Goal: Task Accomplishment & Management: Manage account settings

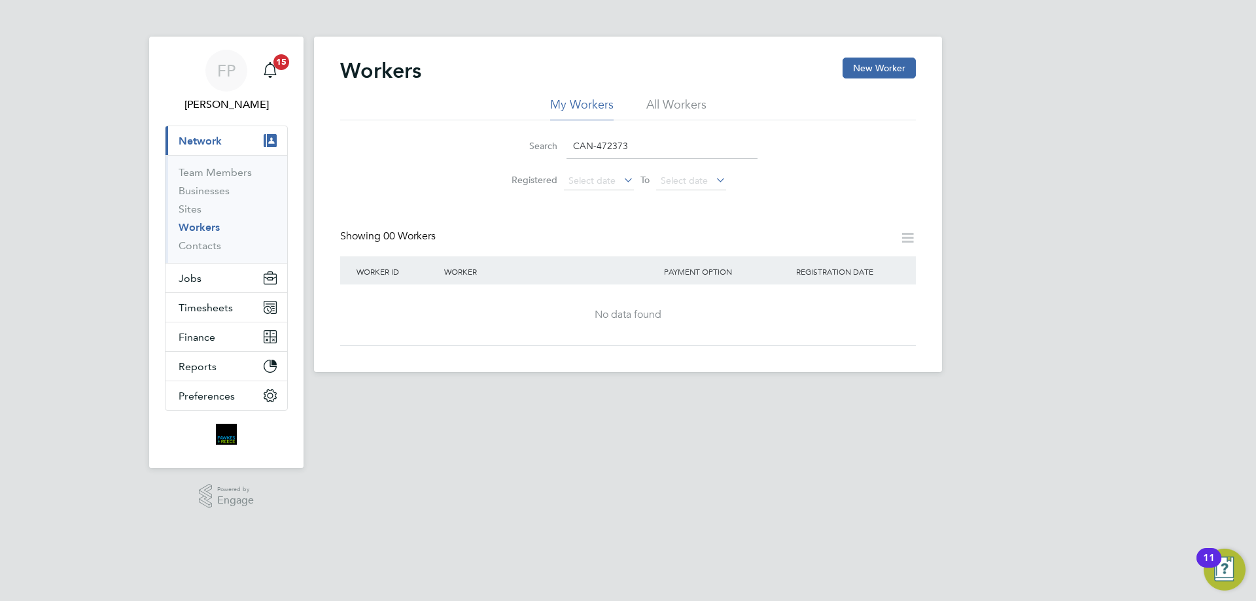
drag, startPoint x: 567, startPoint y: 145, endPoint x: 527, endPoint y: 147, distance: 39.9
click at [529, 147] on div "Search CAN-472373" at bounding box center [628, 146] width 259 height 26
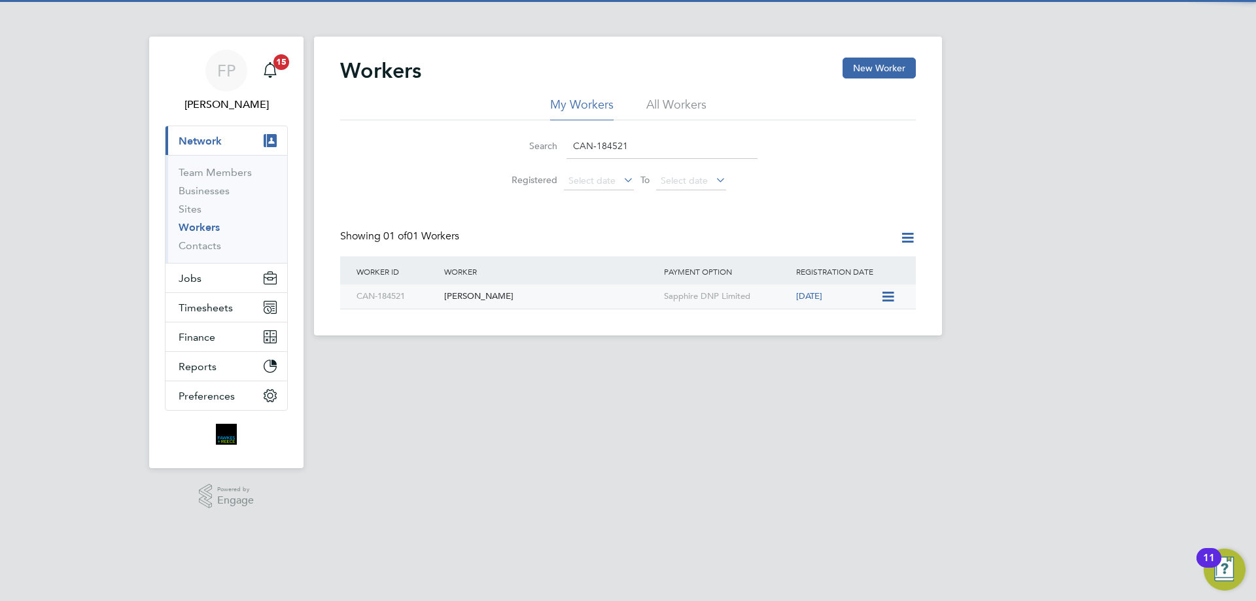
click at [548, 301] on div "[PERSON_NAME]" at bounding box center [551, 297] width 220 height 24
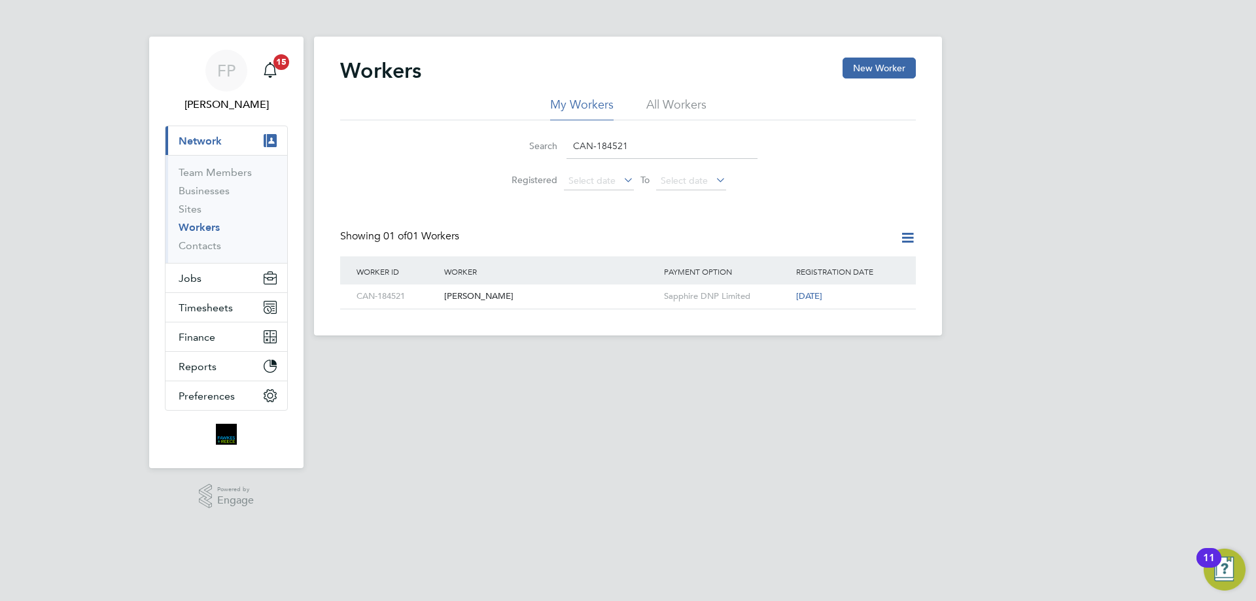
drag, startPoint x: 633, startPoint y: 152, endPoint x: 550, endPoint y: 150, distance: 82.5
click at [550, 150] on div "Search CAN-184521" at bounding box center [628, 146] width 259 height 26
paste input "533855"
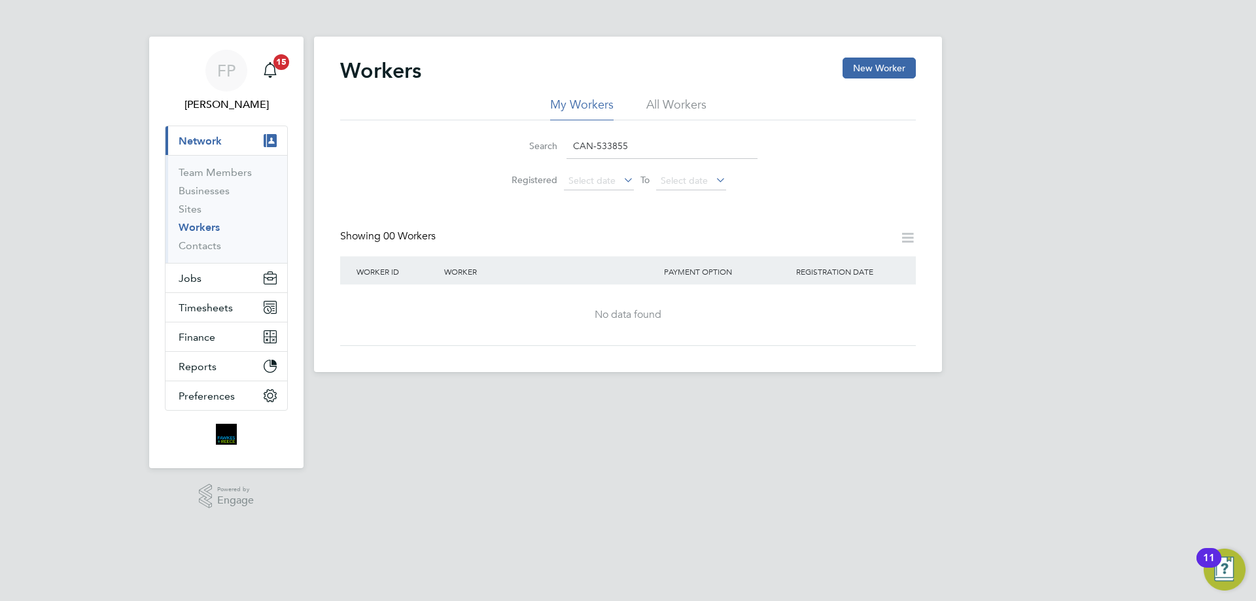
drag, startPoint x: 637, startPoint y: 151, endPoint x: 561, endPoint y: 150, distance: 75.2
click at [561, 150] on div "Search CAN-533855" at bounding box center [628, 146] width 259 height 26
paste input "6"
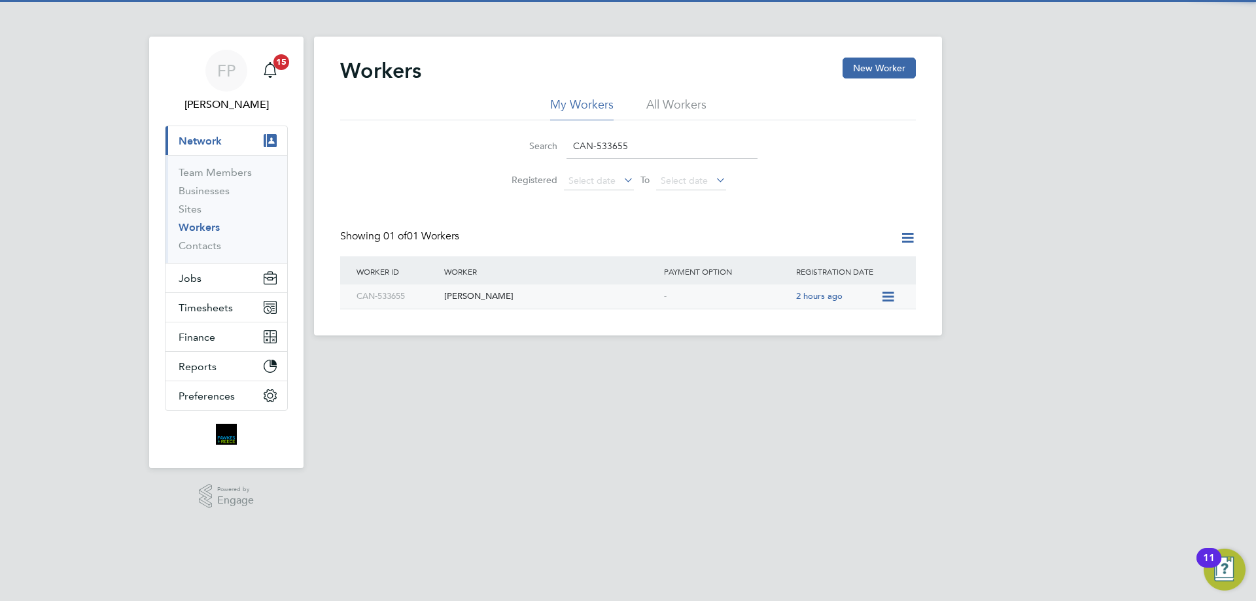
click at [560, 308] on div "[PERSON_NAME]" at bounding box center [551, 297] width 220 height 24
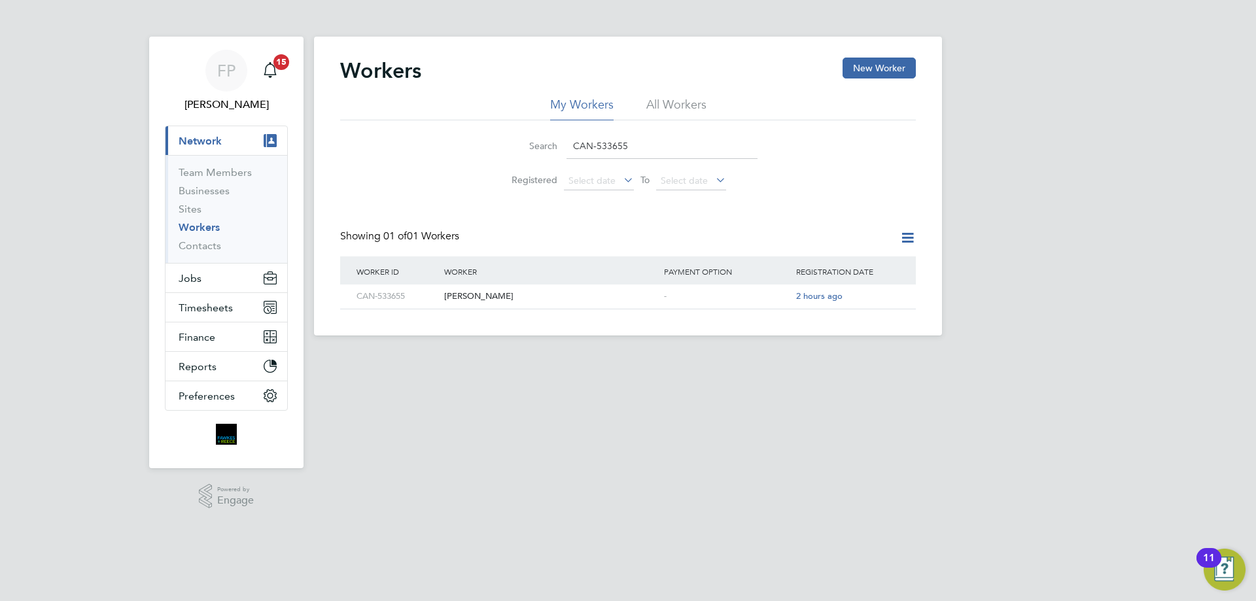
drag, startPoint x: 635, startPoint y: 143, endPoint x: 516, endPoint y: 162, distance: 120.5
click at [516, 162] on li "Search CAN-533655" at bounding box center [628, 146] width 292 height 39
paste input "472373"
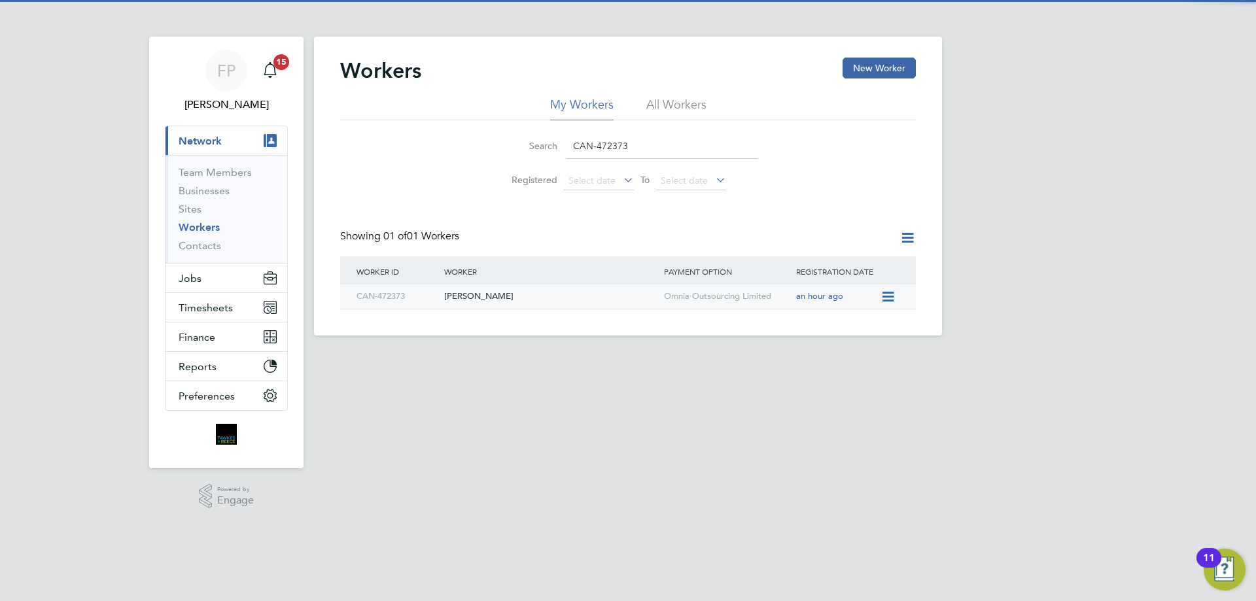
type input "CAN-472373"
click at [512, 301] on div "[PERSON_NAME]" at bounding box center [551, 297] width 220 height 24
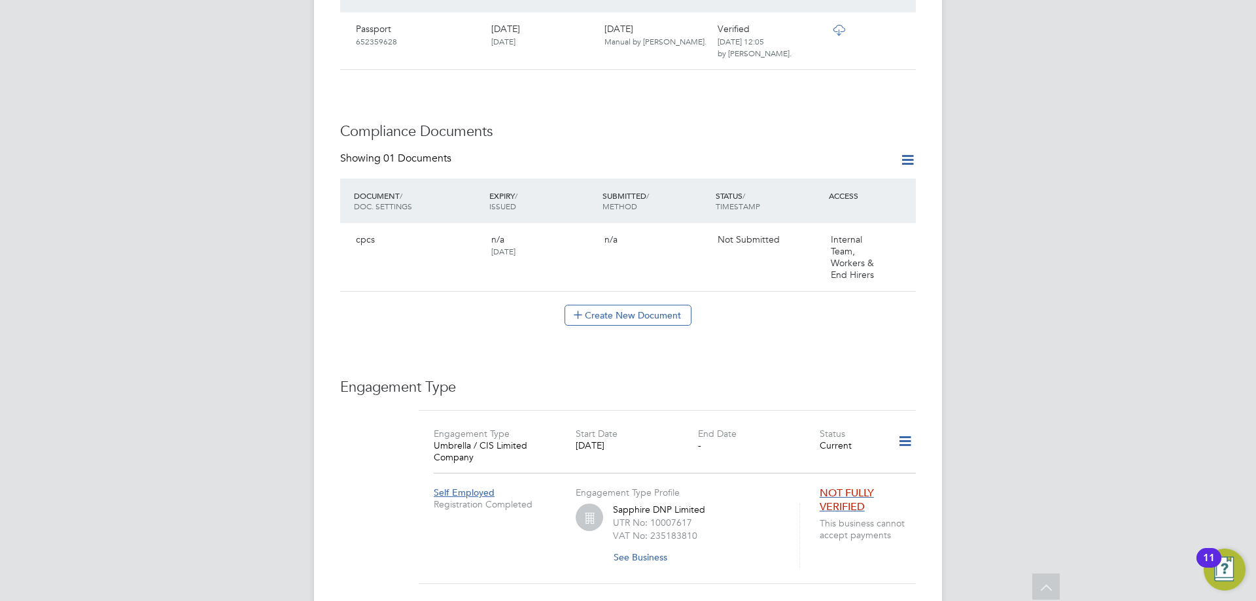
scroll to position [341, 0]
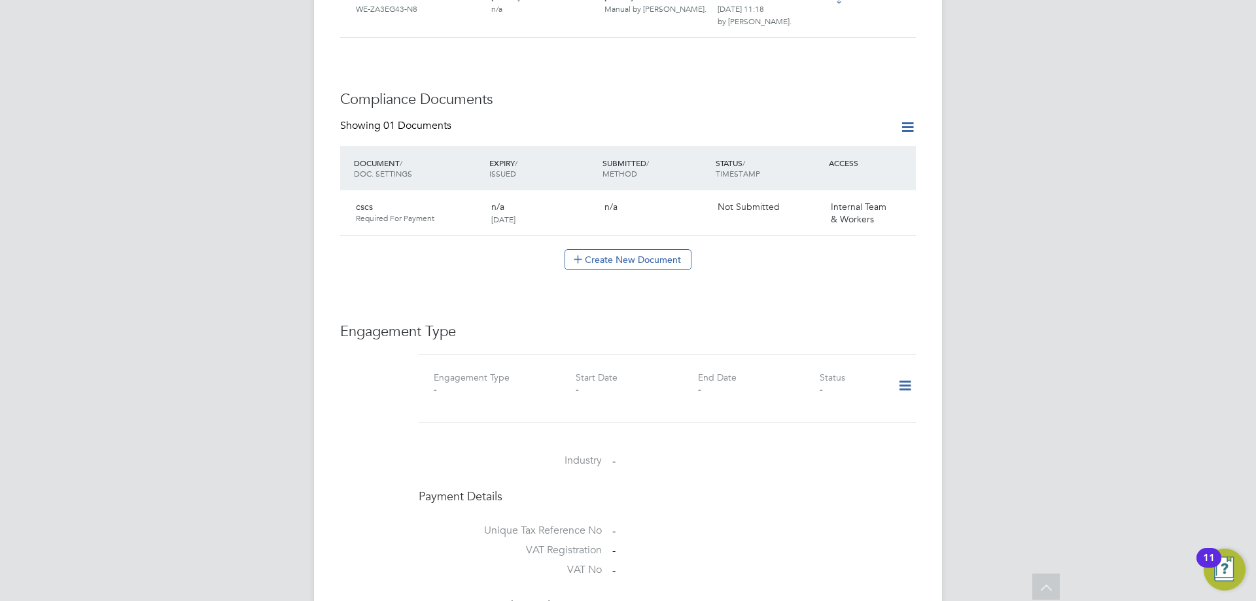
scroll to position [850, 0]
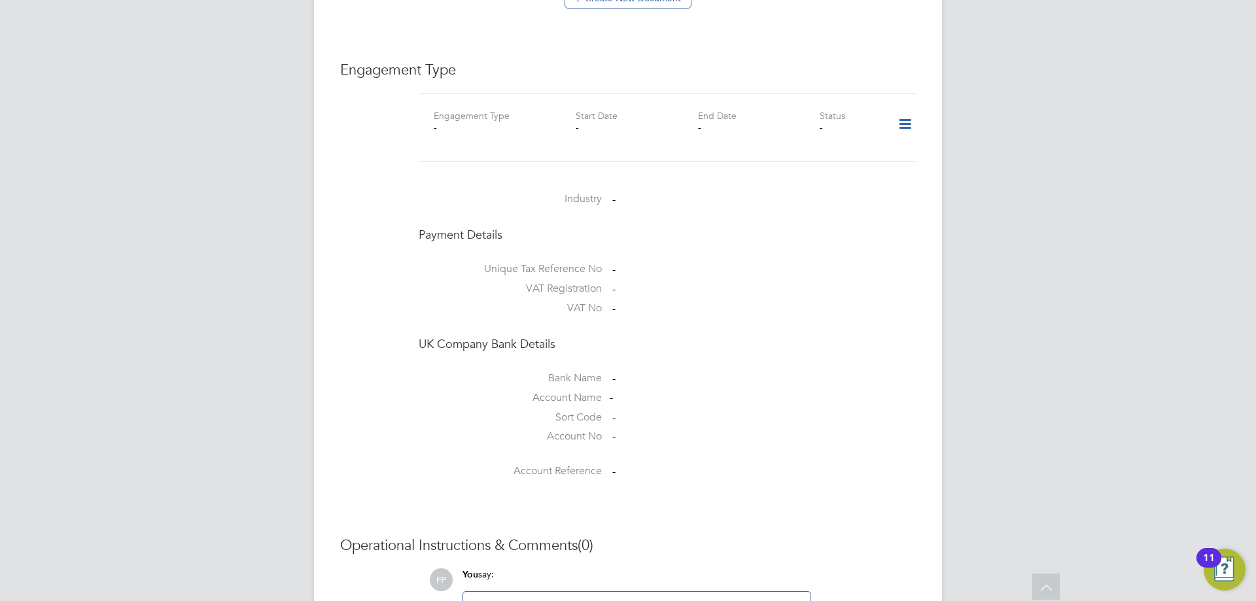
click at [904, 109] on icon at bounding box center [905, 124] width 23 height 30
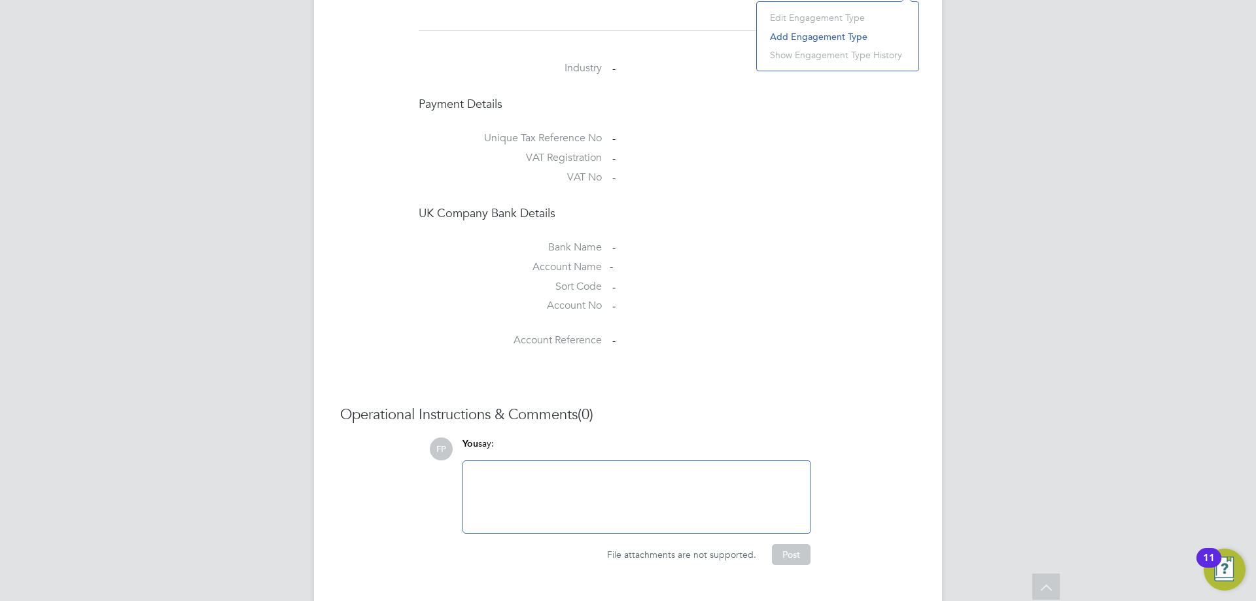
click at [646, 499] on div at bounding box center [637, 497] width 332 height 56
paste div
click at [553, 461] on div "friend -" at bounding box center [636, 497] width 347 height 72
click at [538, 469] on div "friend -" at bounding box center [637, 497] width 332 height 56
click at [806, 547] on button "Post" at bounding box center [791, 554] width 39 height 21
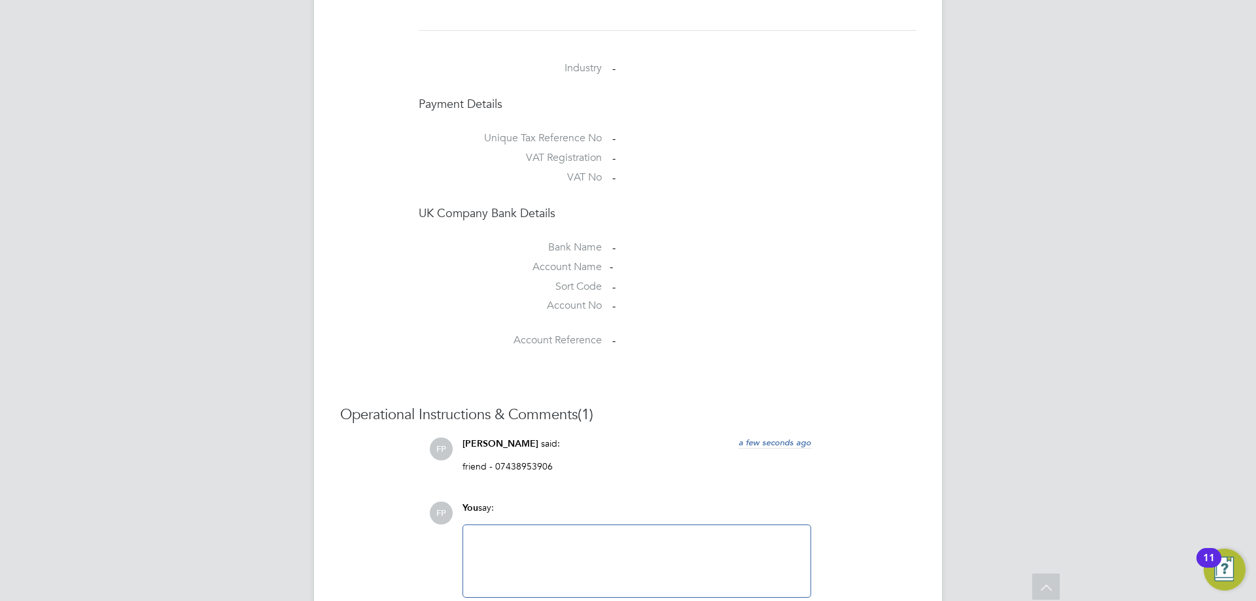
scroll to position [850, 0]
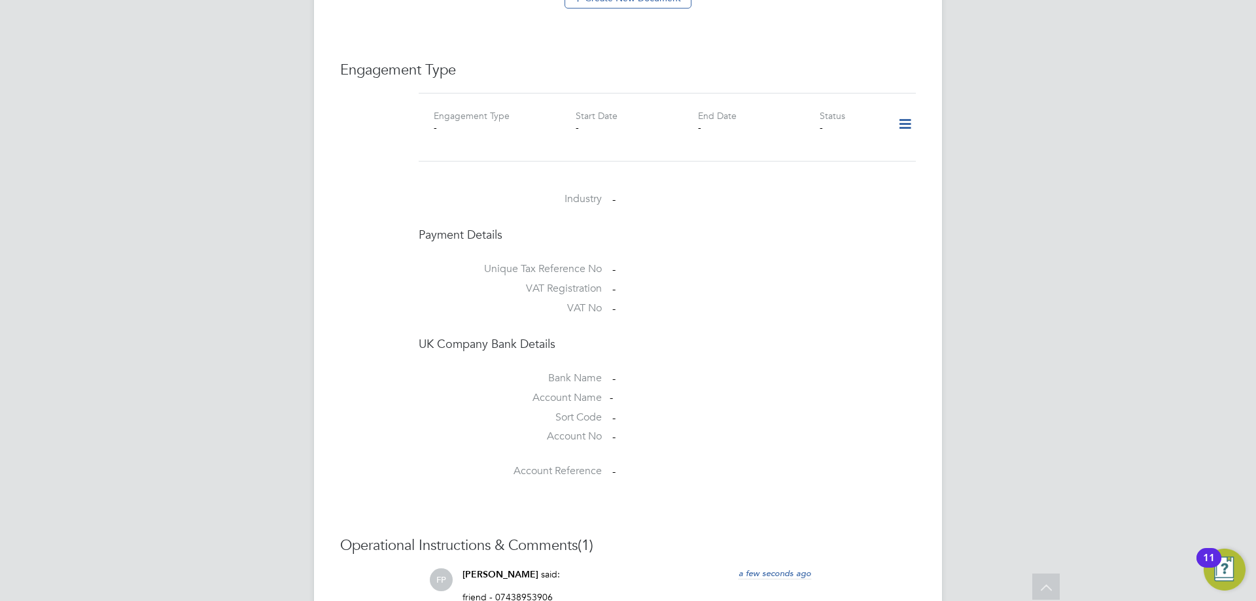
click at [901, 109] on icon at bounding box center [905, 124] width 23 height 30
click at [807, 168] on li "Add Engagement Type" at bounding box center [837, 167] width 149 height 18
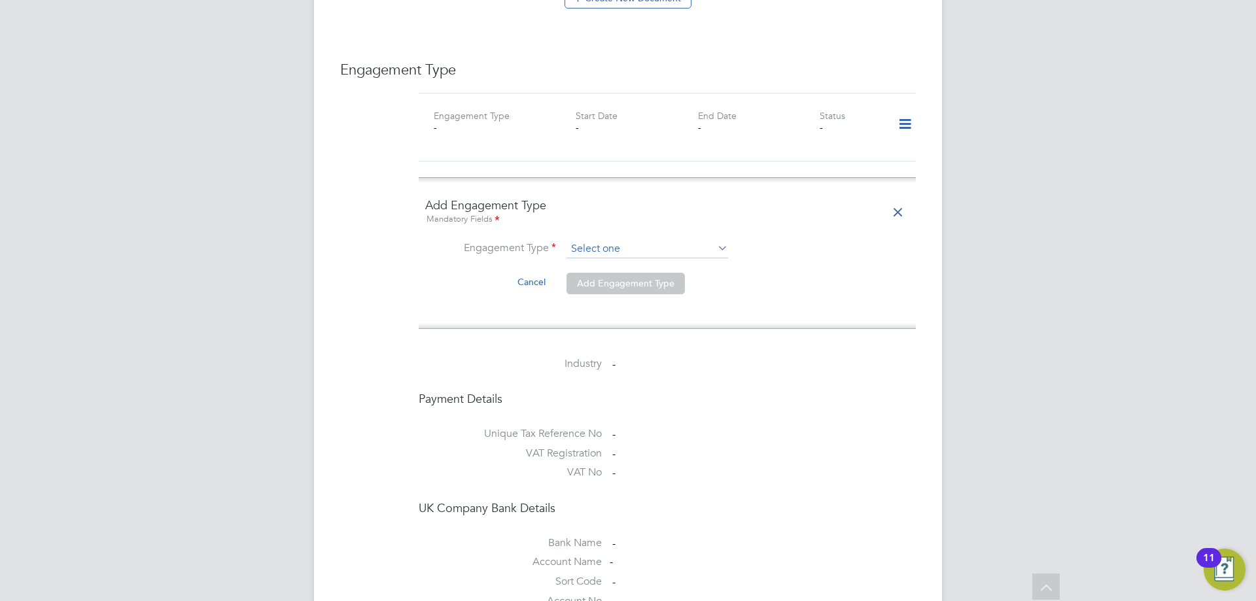
click at [637, 243] on input at bounding box center [648, 249] width 162 height 18
click at [620, 304] on li "Umbrella" at bounding box center [647, 311] width 163 height 19
type input "Umbrella"
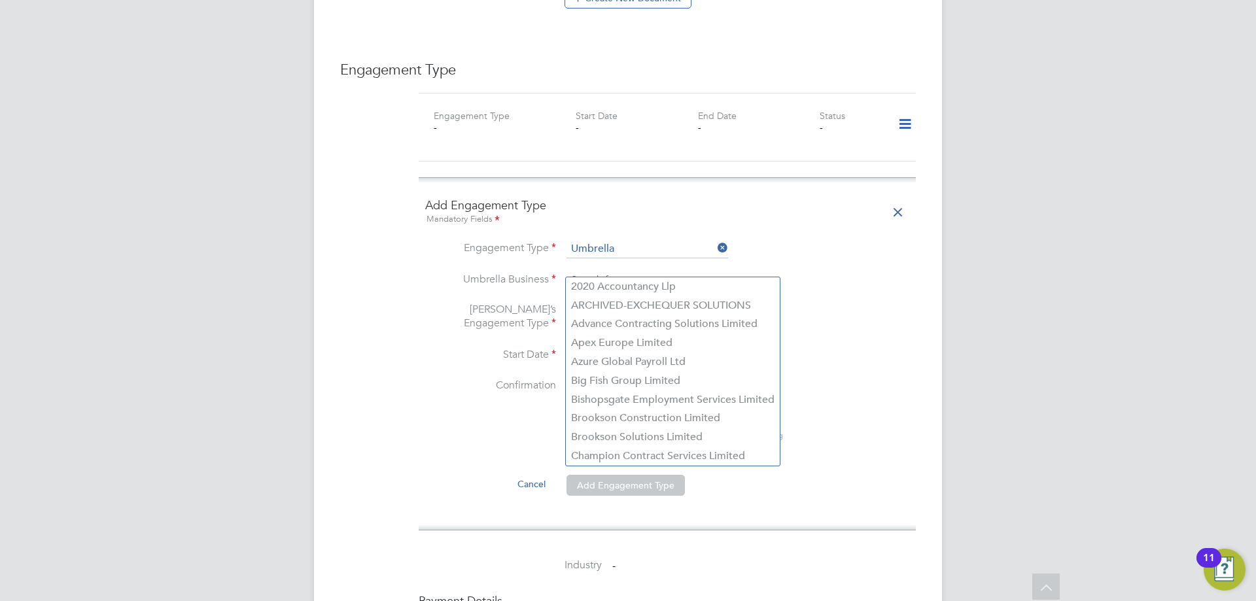
click at [614, 272] on input at bounding box center [648, 281] width 162 height 18
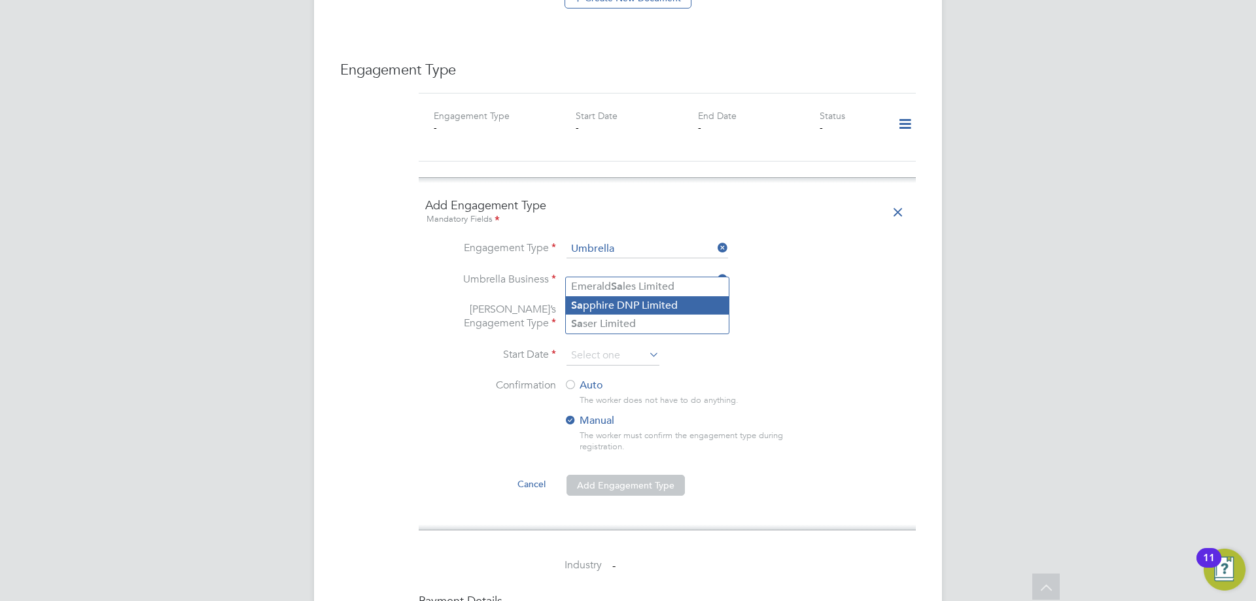
click at [634, 306] on li "Sa pphire DNP Limited" at bounding box center [647, 305] width 163 height 19
type input "Sapphire DNP Limited"
click at [645, 311] on input at bounding box center [648, 318] width 162 height 18
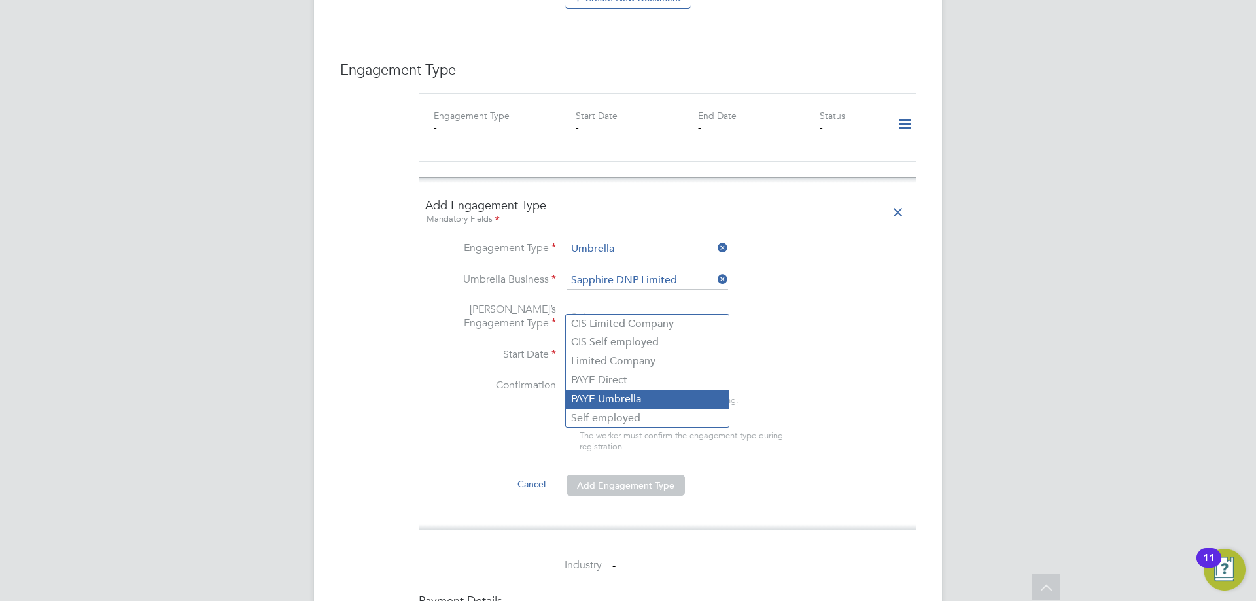
click at [612, 393] on li "PAYE Umbrella" at bounding box center [647, 399] width 163 height 19
type input "PAYE Umbrella"
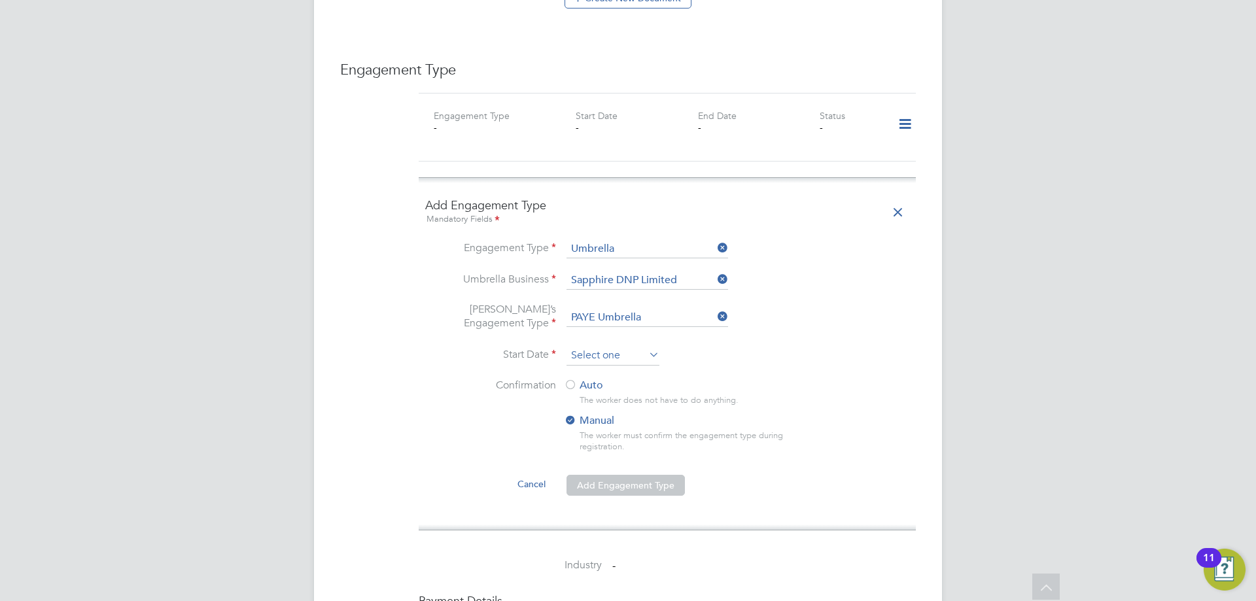
click at [633, 347] on input at bounding box center [613, 356] width 93 height 20
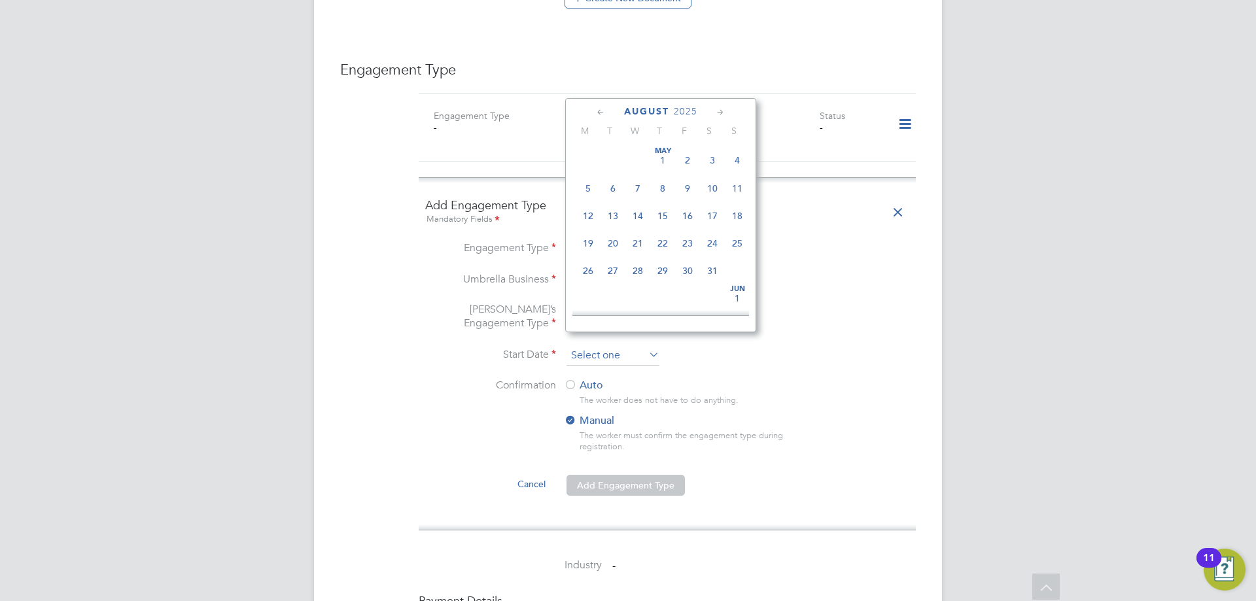
scroll to position [510, 0]
click at [587, 215] on span "25" at bounding box center [588, 202] width 25 height 25
type input "25 Aug 2025"
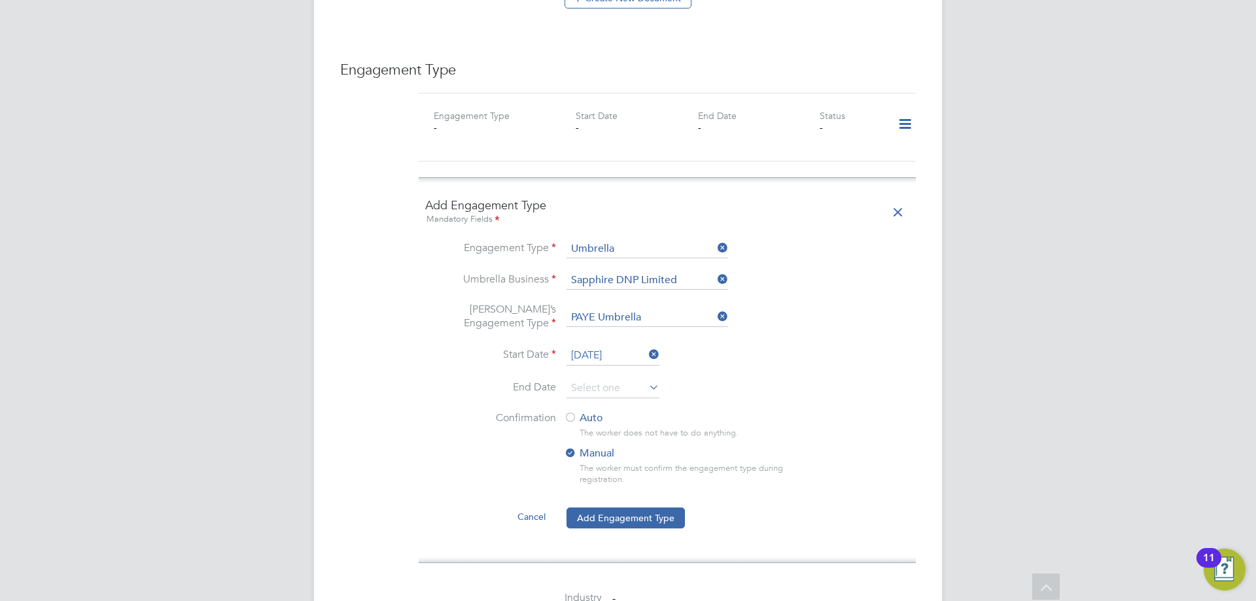
click at [576, 412] on div at bounding box center [570, 418] width 13 height 13
click at [646, 508] on button "Add Engagement Type" at bounding box center [626, 518] width 118 height 21
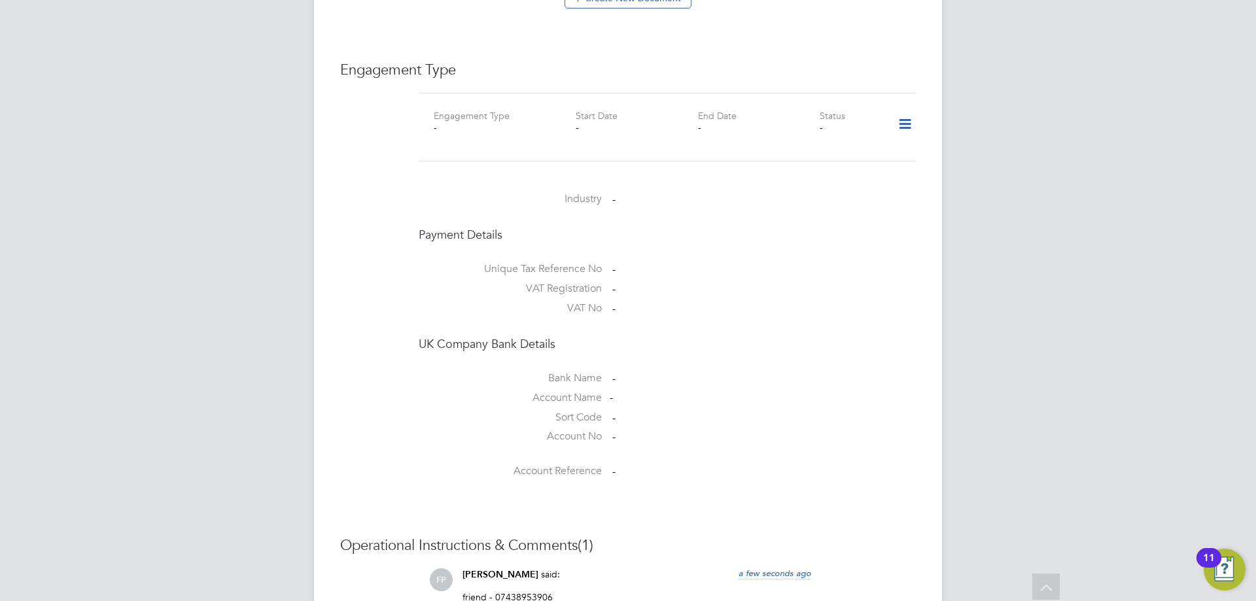
scroll to position [981, 0]
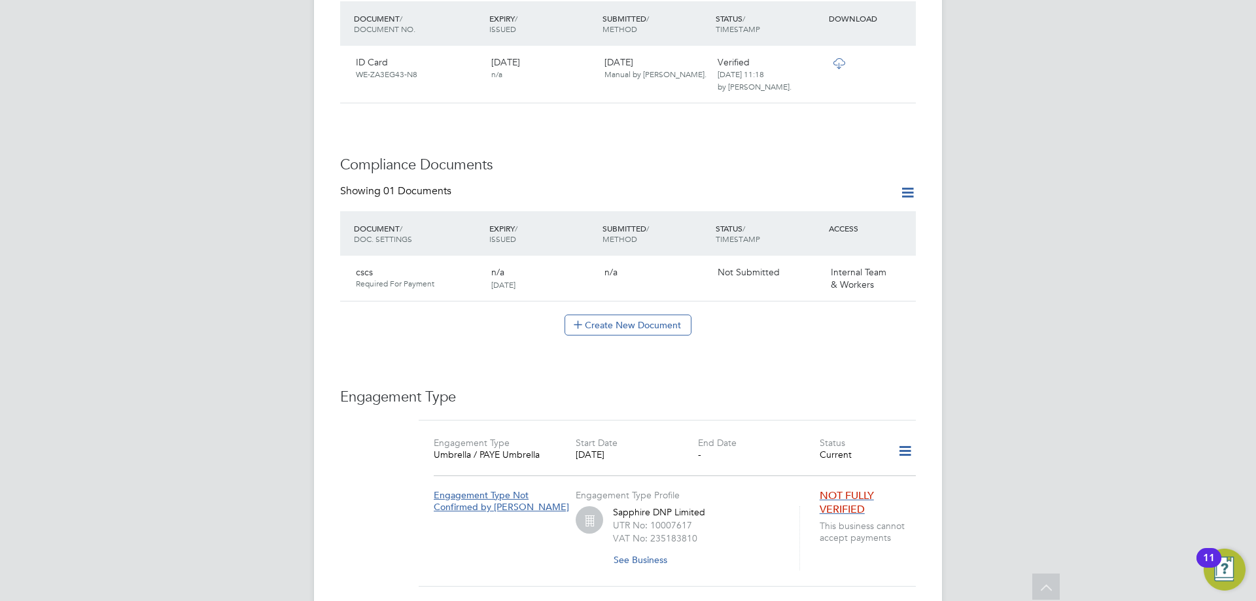
scroll to position [854, 0]
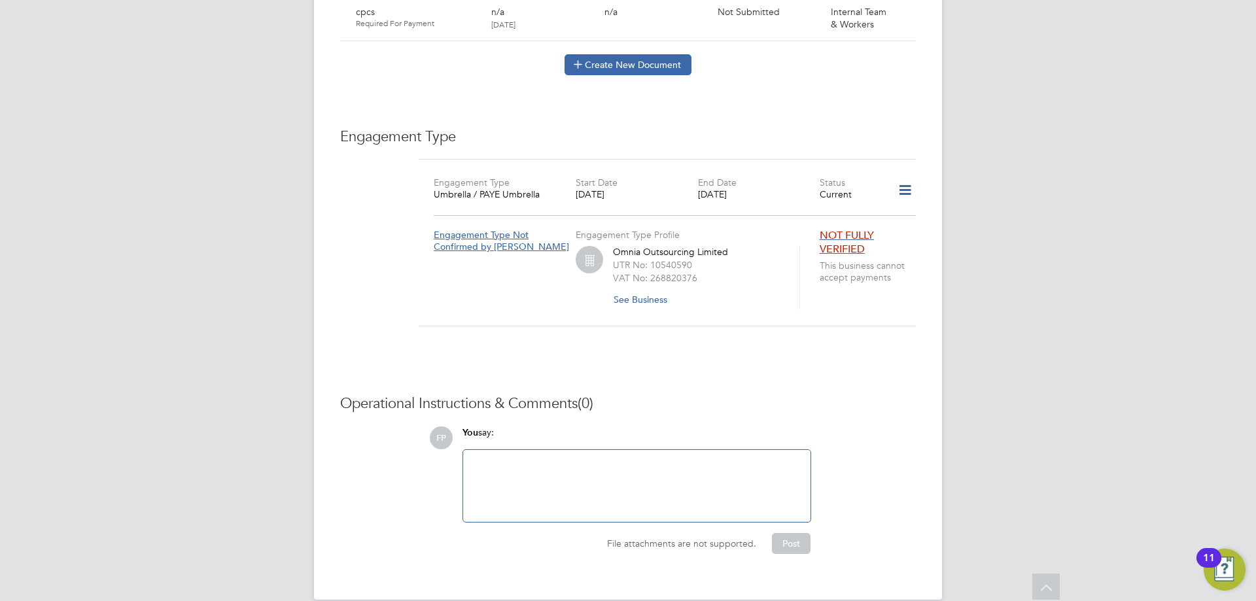
scroll to position [589, 0]
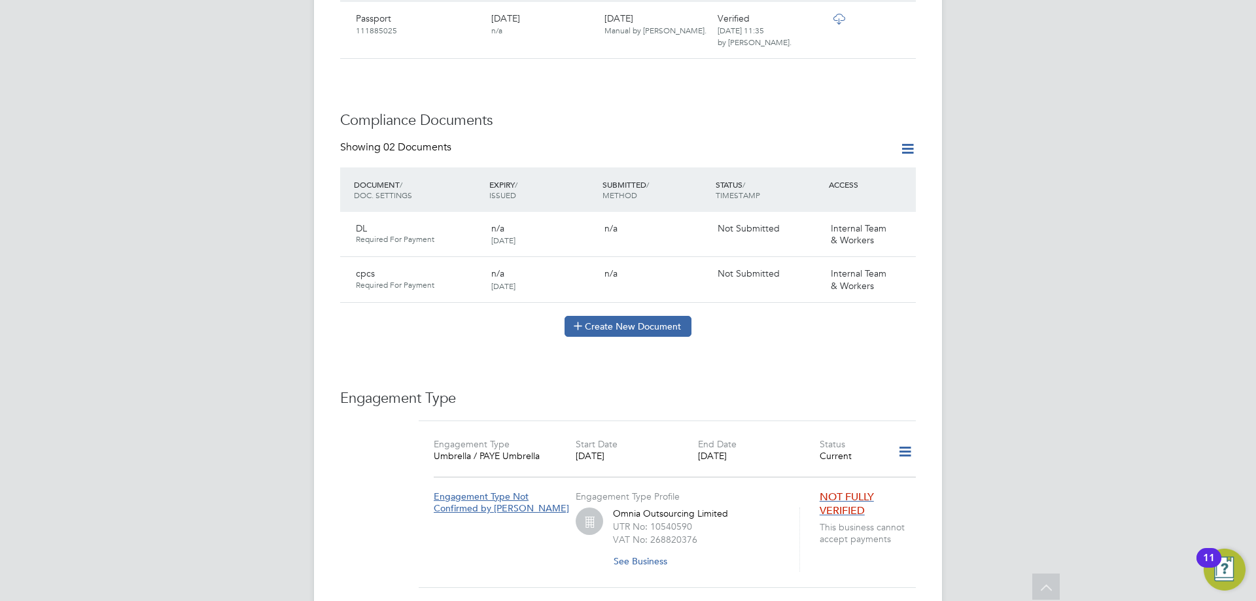
click at [593, 316] on button "Create New Document" at bounding box center [628, 326] width 127 height 21
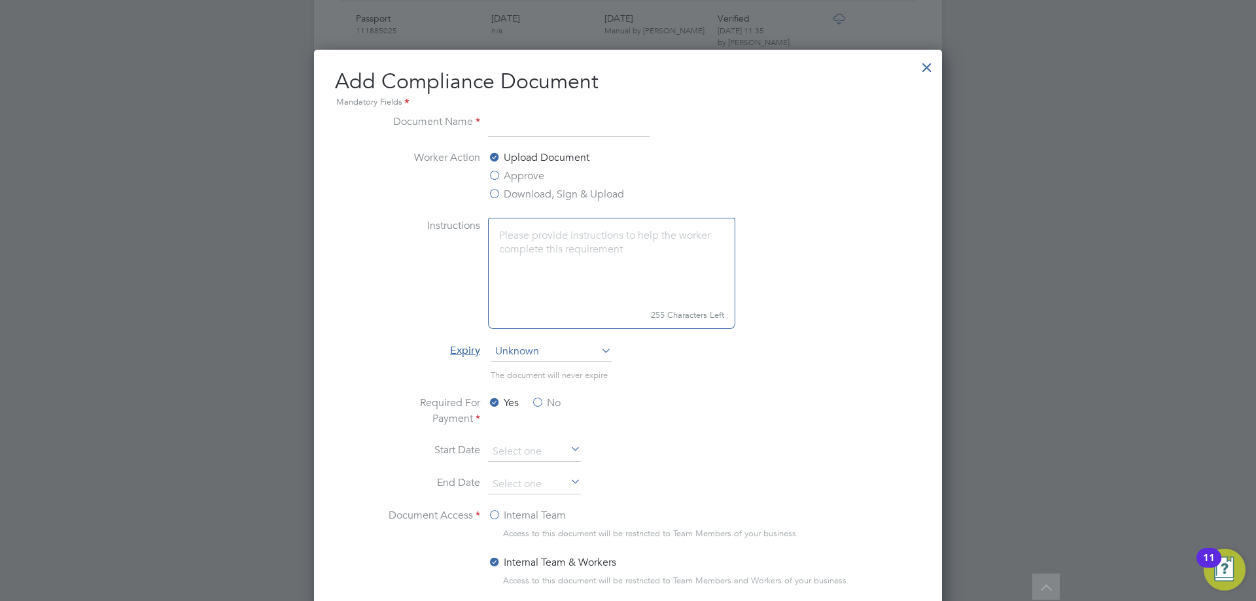
click at [533, 174] on label "Approve" at bounding box center [516, 176] width 56 height 16
click at [0, 0] on input "Approve" at bounding box center [0, 0] width 0 height 0
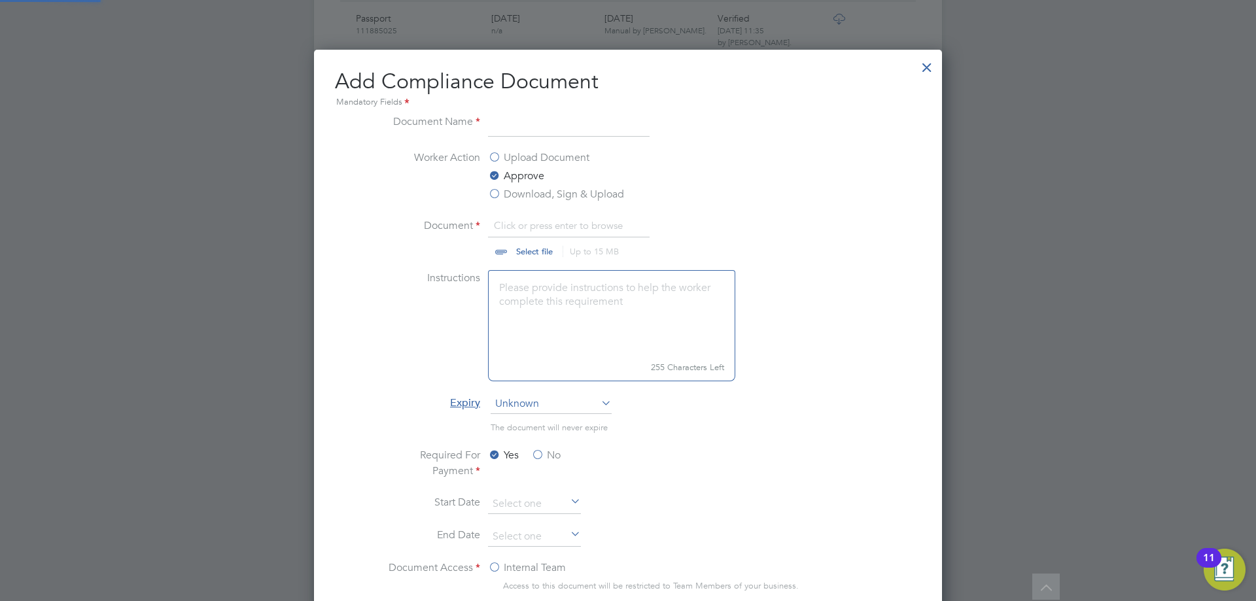
scroll to position [20, 162]
click at [534, 125] on input at bounding box center [569, 126] width 162 height 24
type input "SDC"
click at [517, 254] on input "file" at bounding box center [546, 237] width 205 height 39
type input "C:\fakepath\SDC Test Results_1009958f686f9dd37a18e5f7505eaf6f612224.pdf"
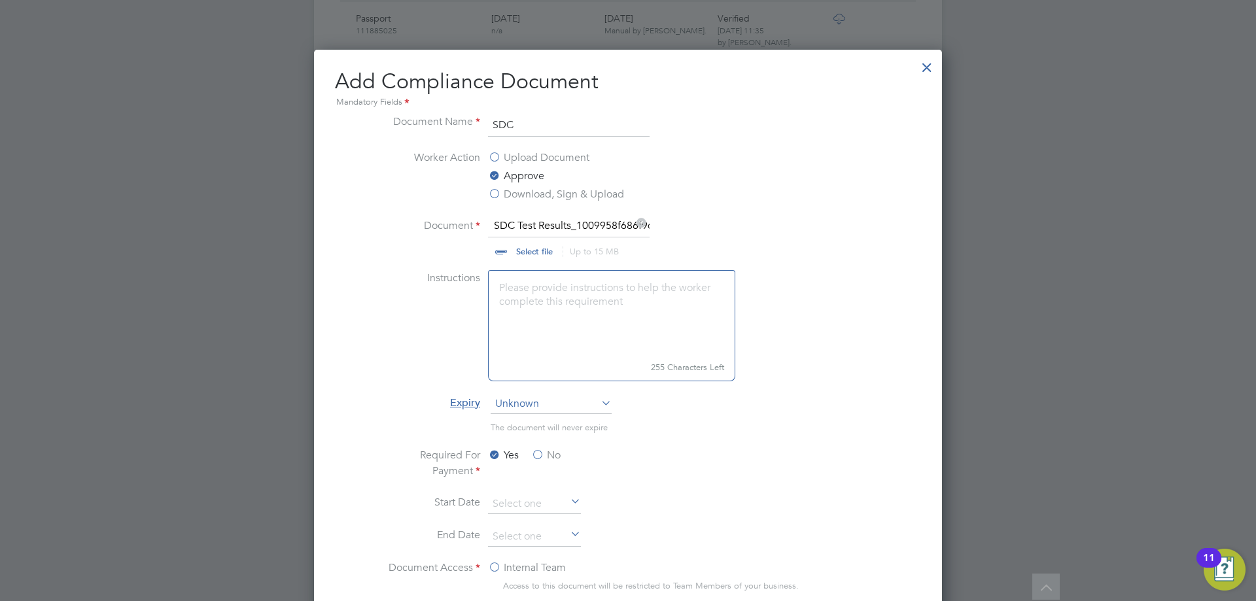
click at [549, 455] on label "No" at bounding box center [545, 455] width 29 height 16
click at [0, 0] on input "No" at bounding box center [0, 0] width 0 height 0
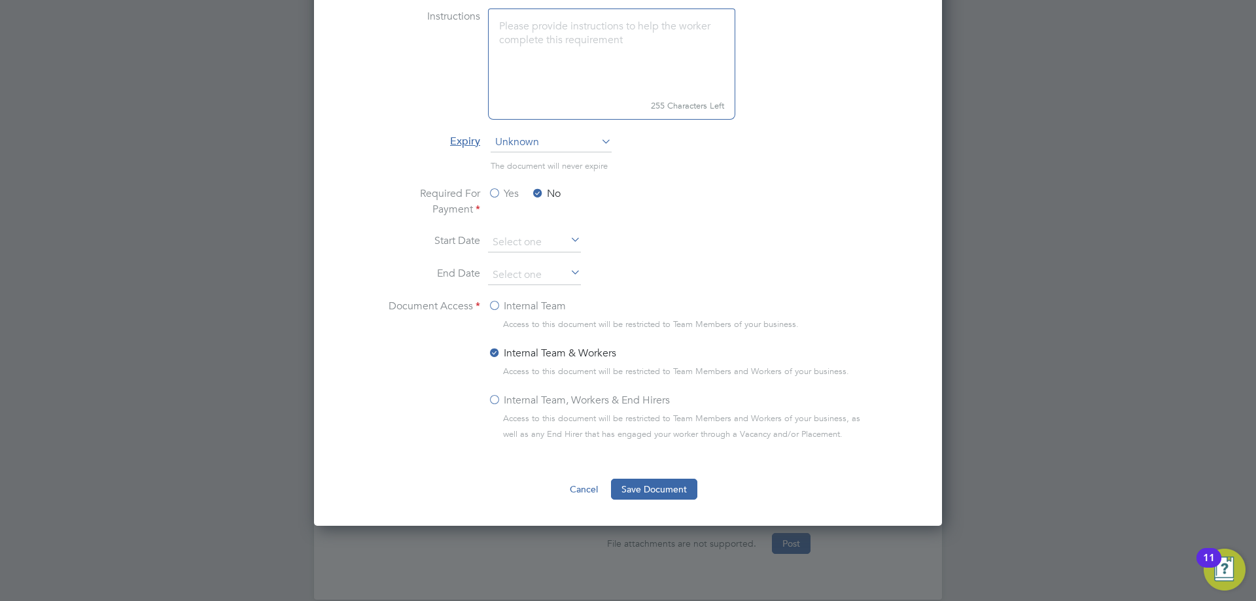
click at [496, 408] on label "Internal Team, Workers & End Hirers" at bounding box center [579, 401] width 182 height 16
click at [0, 0] on input "Internal Team, Workers & End Hirers" at bounding box center [0, 0] width 0 height 0
click at [654, 492] on button "Save Document" at bounding box center [654, 489] width 86 height 21
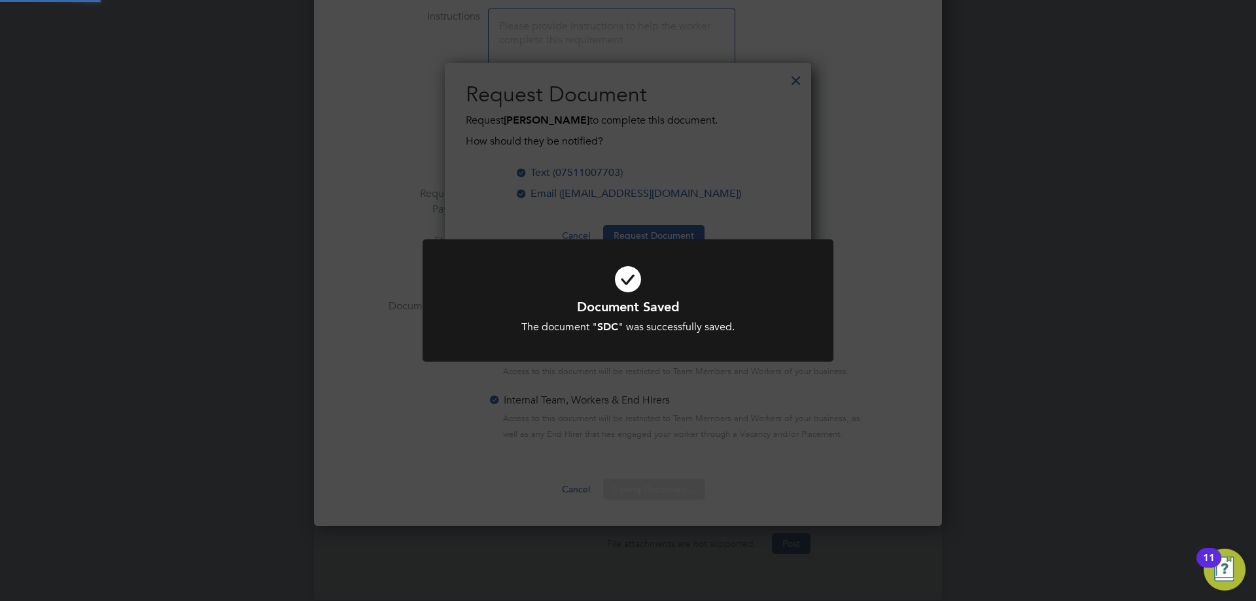
scroll to position [210, 367]
click at [730, 212] on div "Document Saved The document " SDC " was successfully saved. Cancel Okay" at bounding box center [628, 300] width 1256 height 601
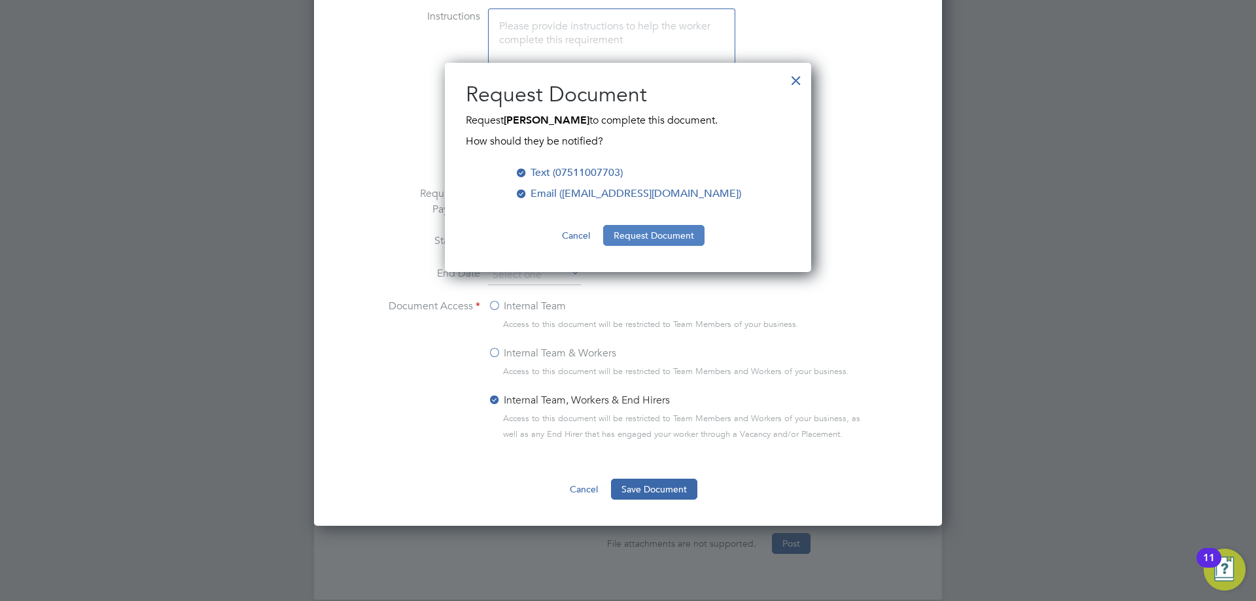
click at [665, 234] on button "Request Document" at bounding box center [653, 235] width 101 height 21
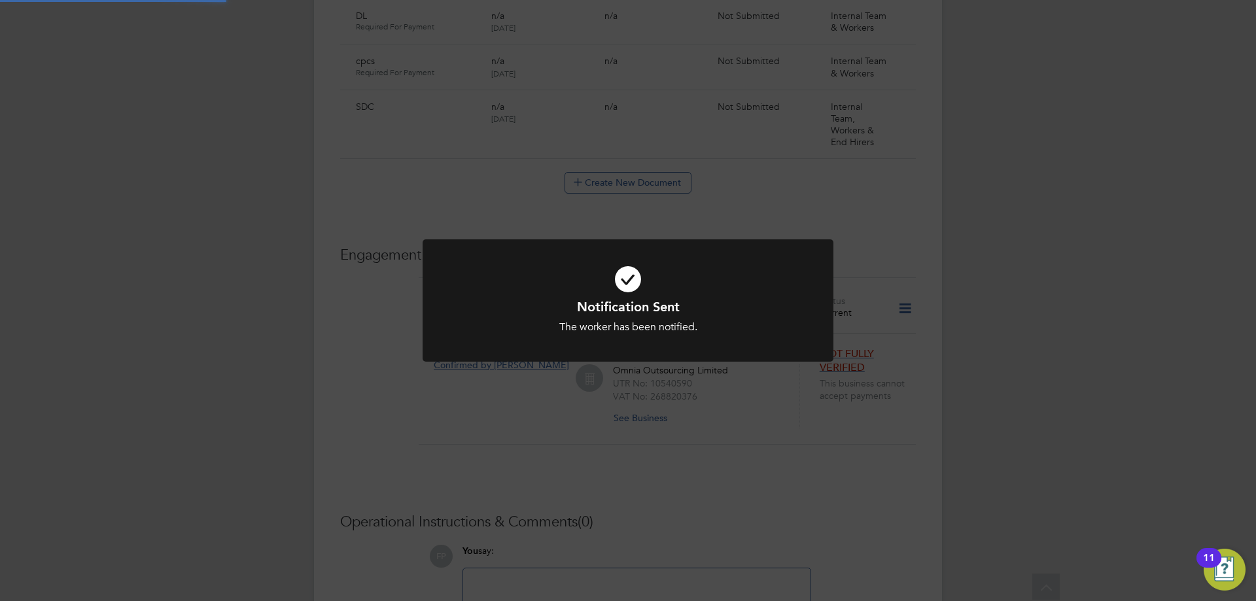
scroll to position [850, 0]
click at [622, 211] on div "Notification Sent The worker has been notified. Cancel Okay" at bounding box center [628, 300] width 1256 height 601
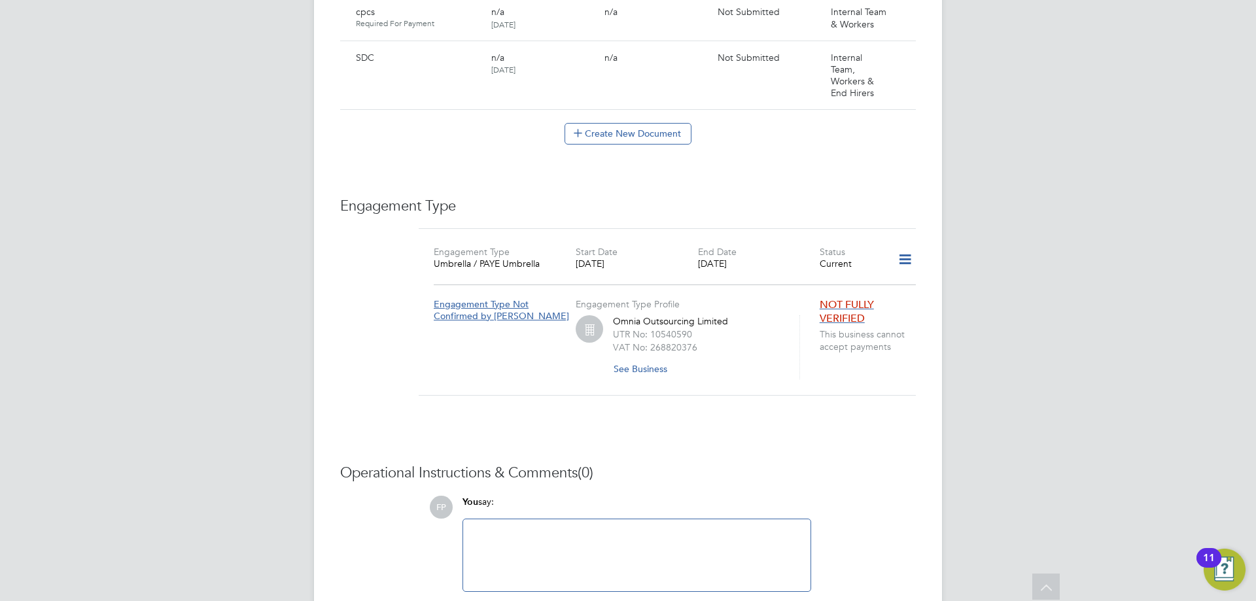
click at [563, 528] on div at bounding box center [637, 555] width 332 height 56
paste div
click at [777, 601] on button "Post" at bounding box center [791, 613] width 39 height 21
